Goal: Navigation & Orientation: Find specific page/section

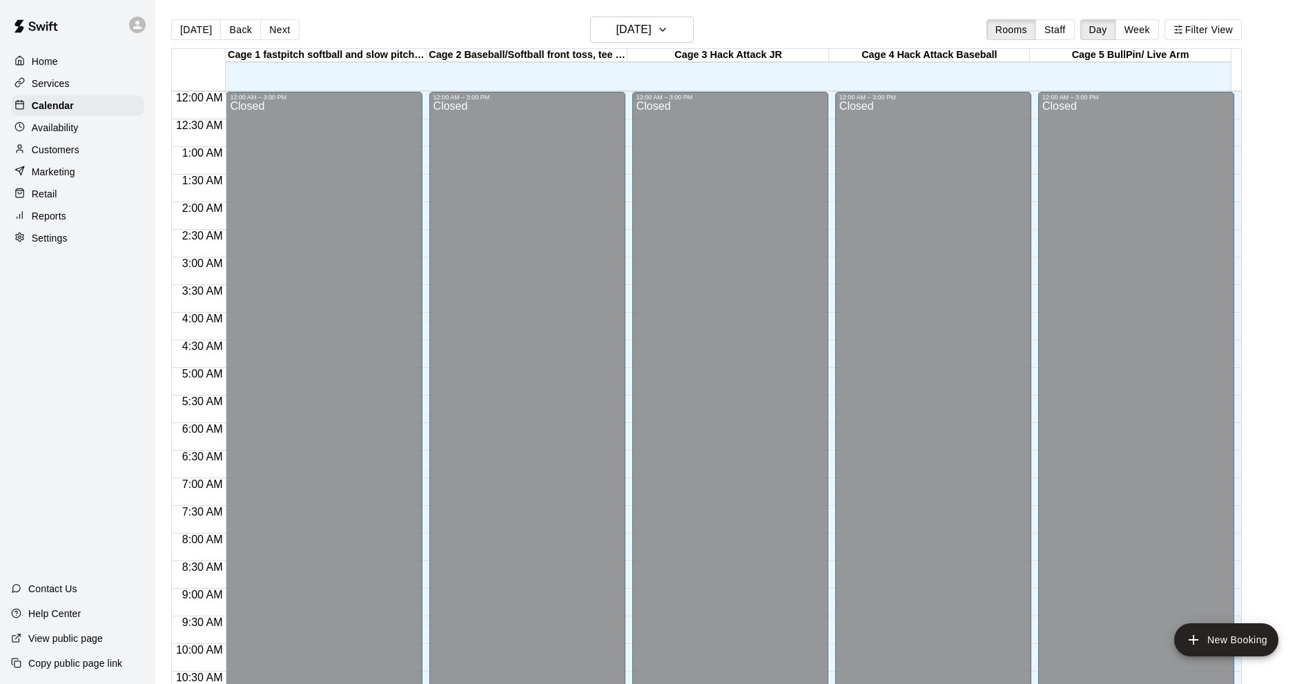
scroll to position [644, 0]
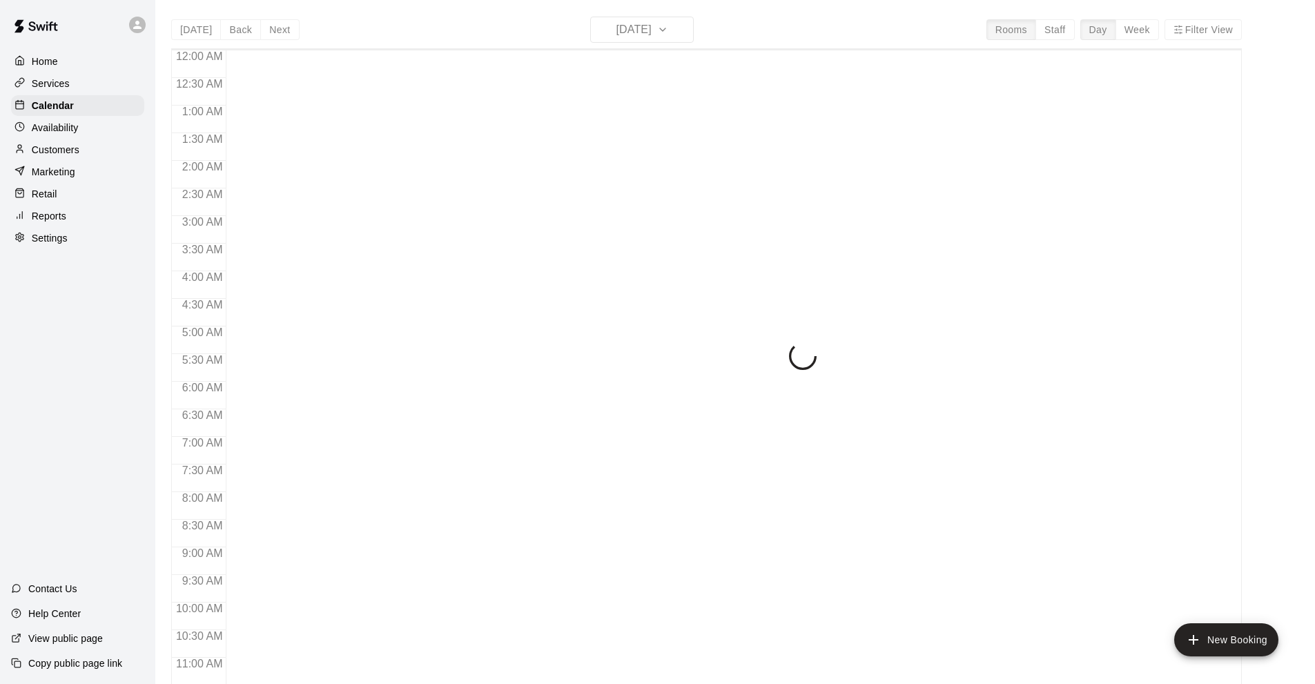
scroll to position [676, 0]
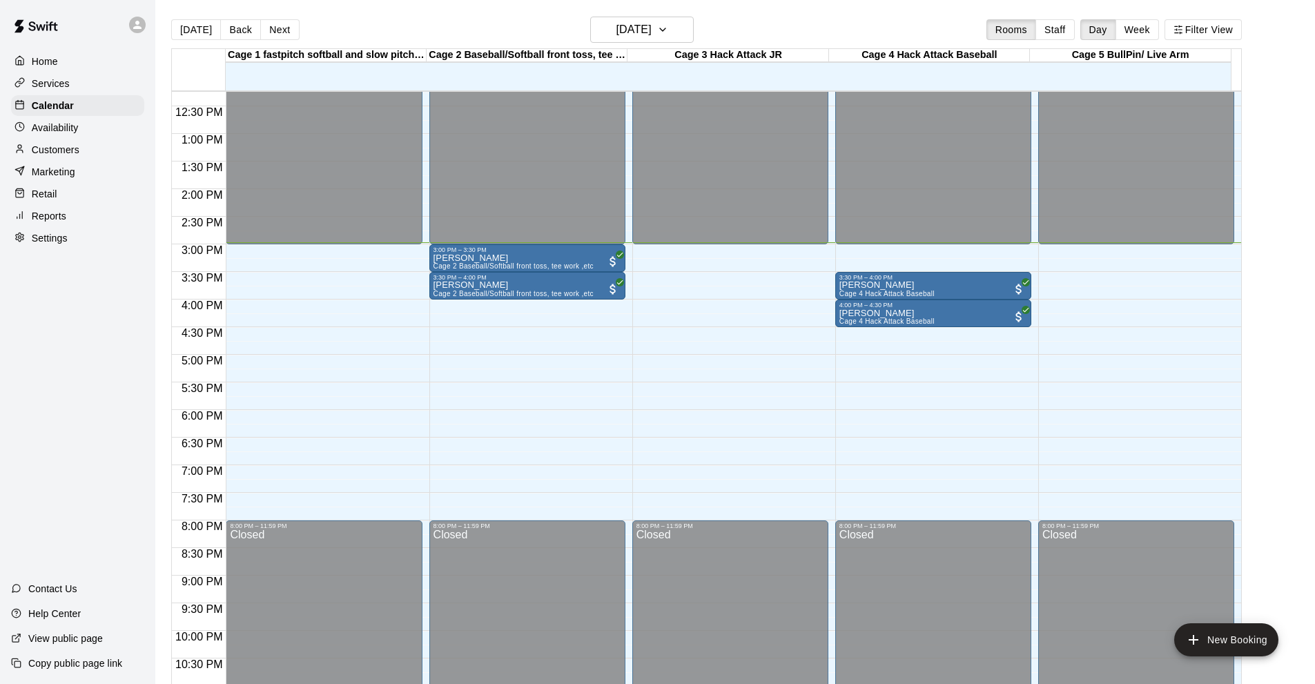
click at [78, 359] on div "Home Services Calendar Availability Customers Marketing Retail Reports Settings…" at bounding box center [77, 342] width 155 height 684
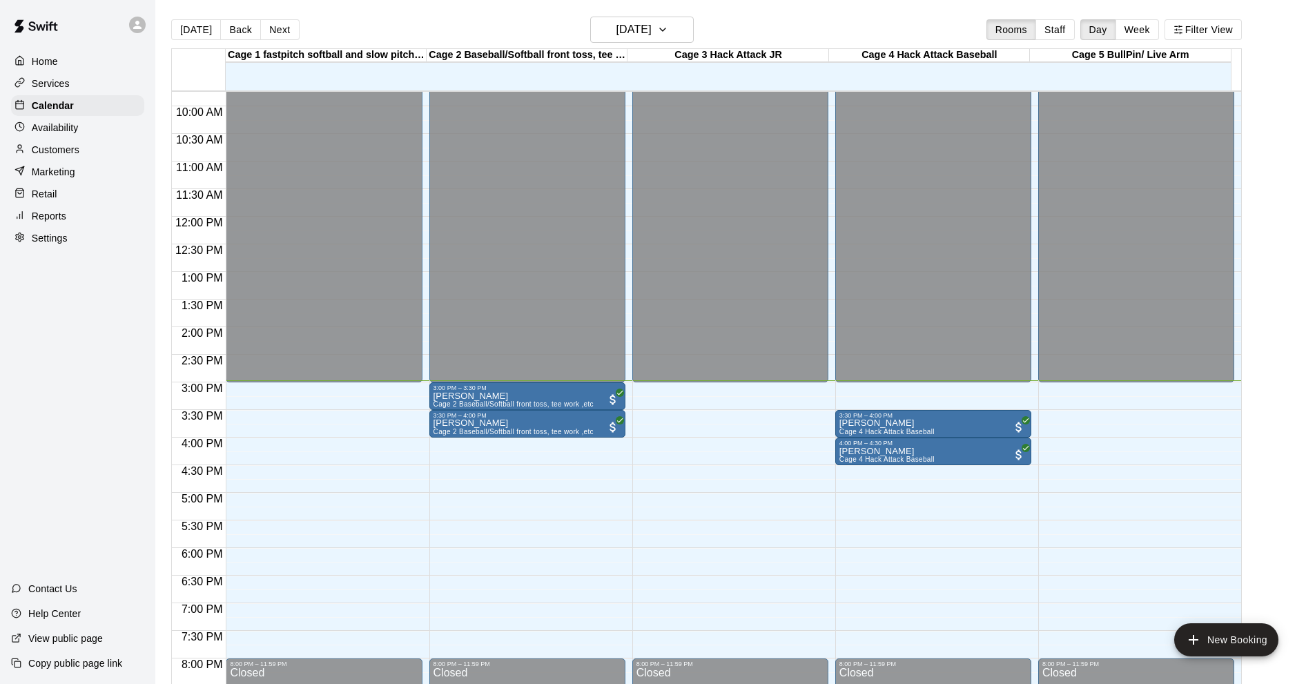
scroll to position [607, 0]
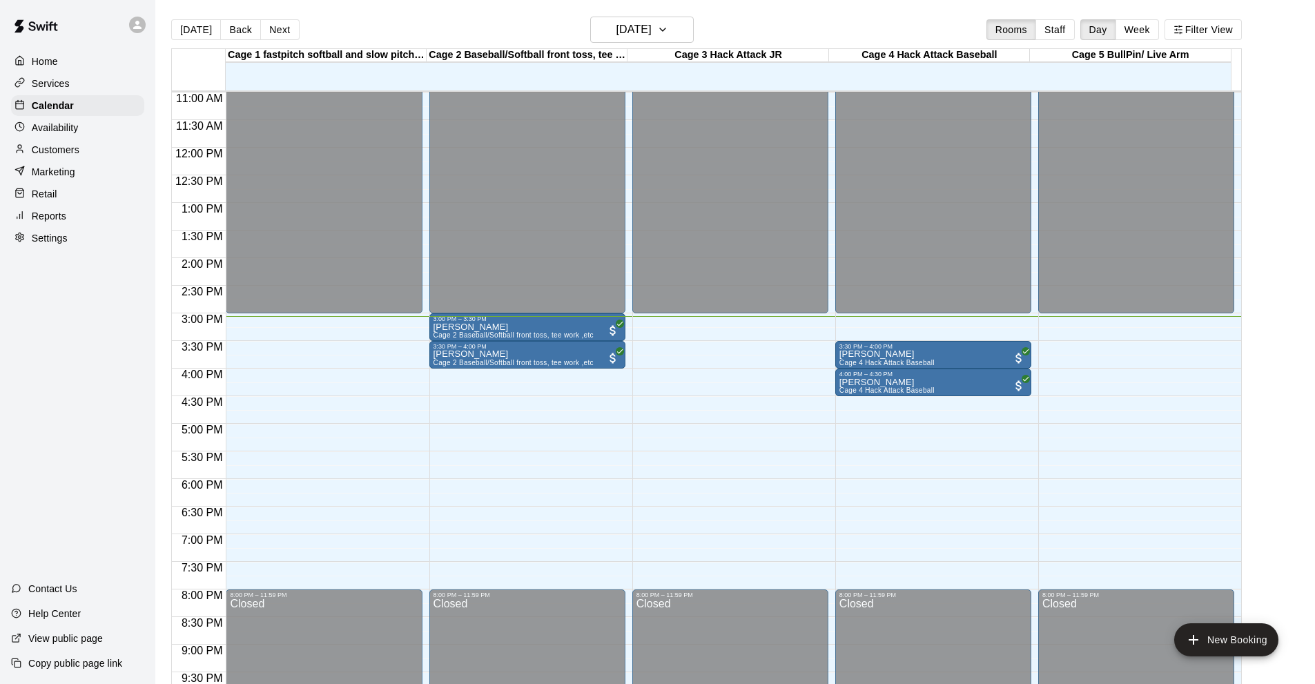
click at [107, 311] on div "Home Services Calendar Availability Customers Marketing Retail Reports Settings…" at bounding box center [77, 342] width 155 height 684
click at [86, 397] on div "Home Services Calendar Availability Customers Marketing Retail Reports Settings…" at bounding box center [77, 342] width 155 height 684
click at [417, 27] on div "[DATE] Back [DATE][DATE] Rooms Staff Day Week Filter View" at bounding box center [706, 33] width 1071 height 32
click at [88, 324] on div "Home Services Calendar Availability Customers Marketing Retail Reports Settings…" at bounding box center [77, 342] width 155 height 684
click at [67, 128] on p "Availability" at bounding box center [55, 128] width 47 height 14
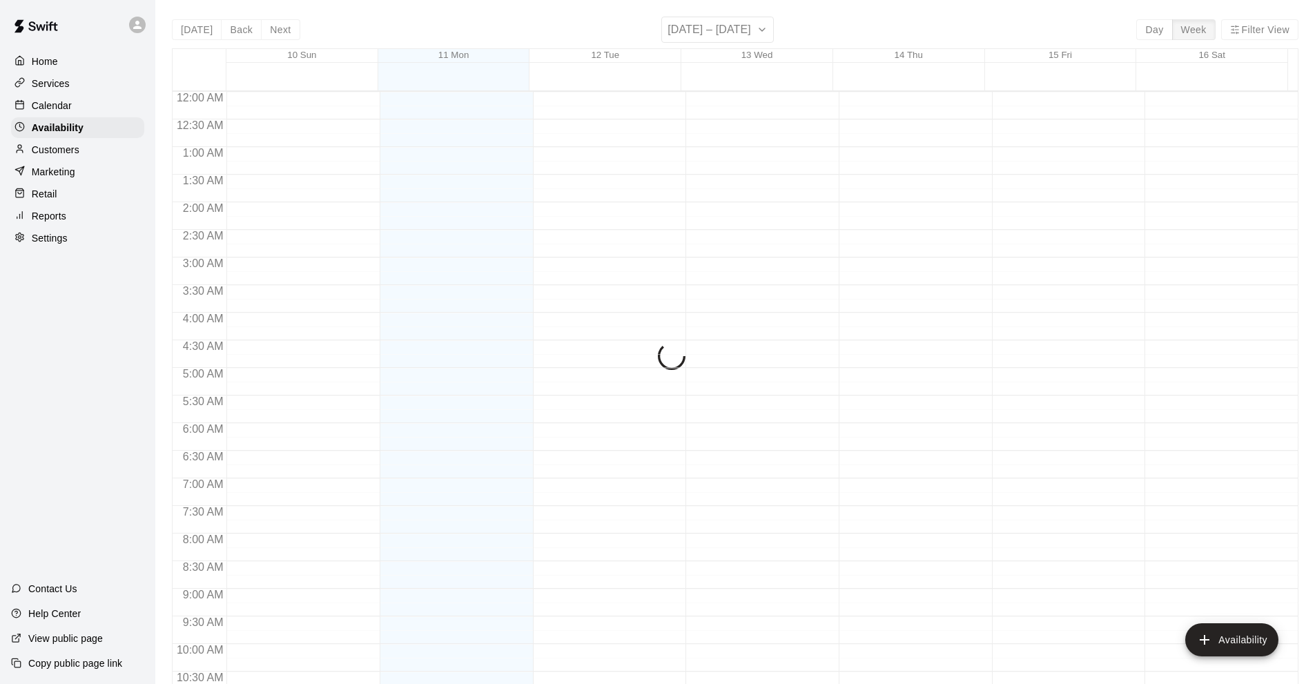
scroll to position [717, 0]
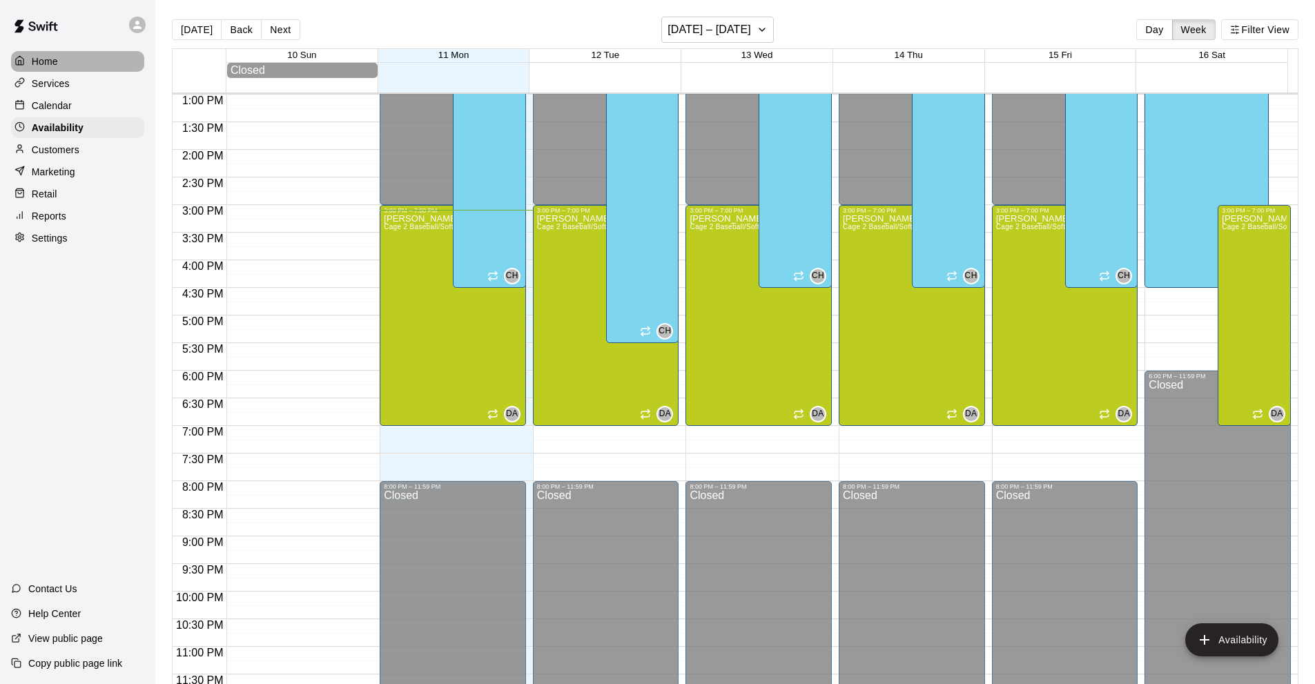
click at [88, 67] on div "Home" at bounding box center [77, 61] width 133 height 21
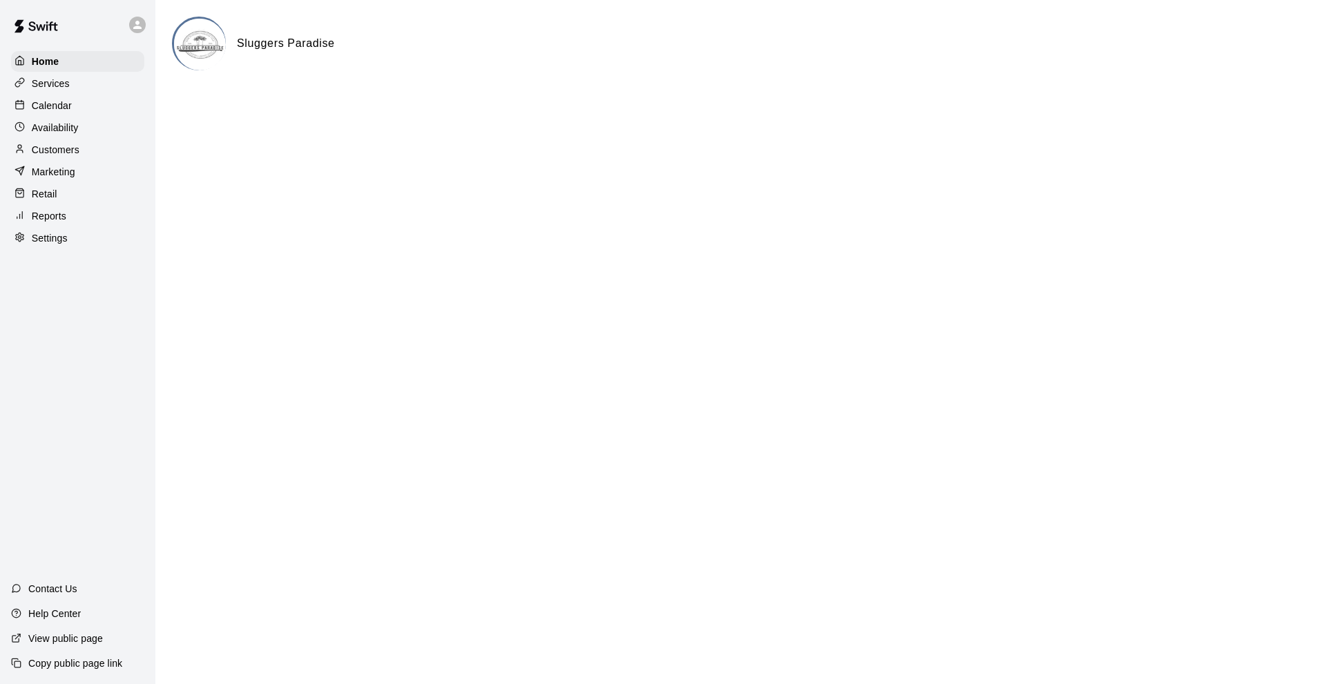
click at [78, 105] on div "Calendar" at bounding box center [77, 105] width 133 height 21
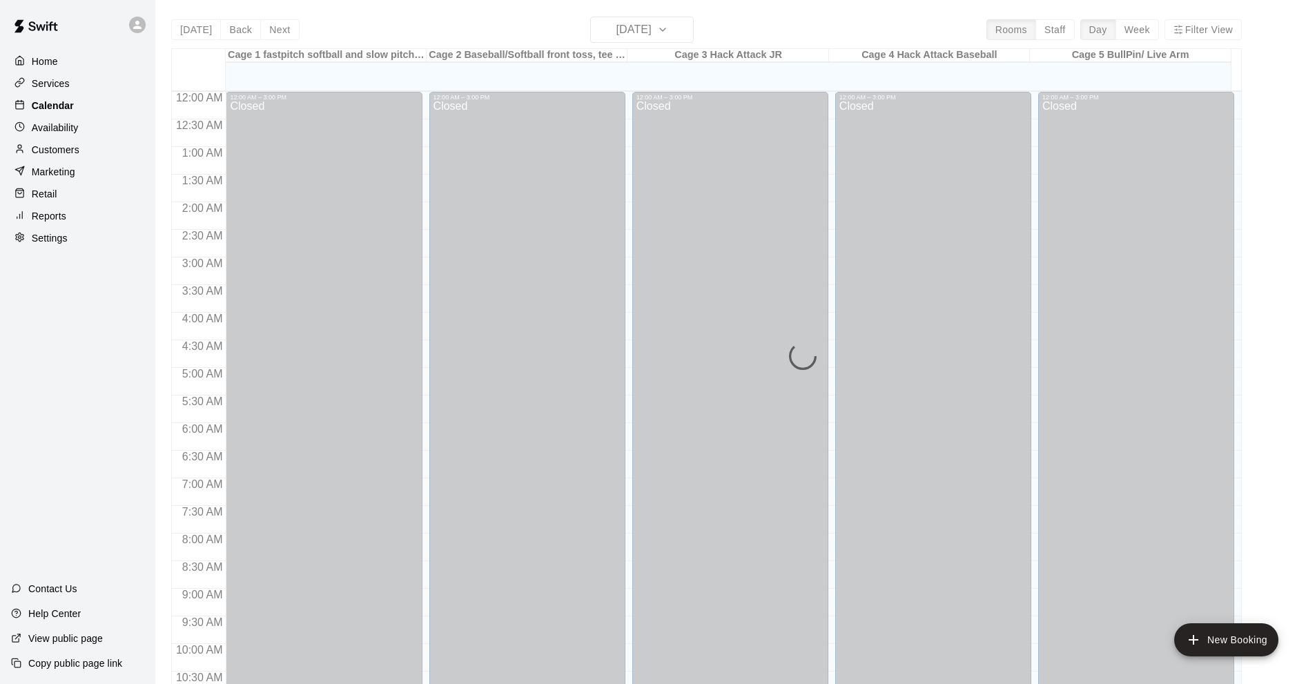
scroll to position [676, 0]
